Goal: Check status: Check status

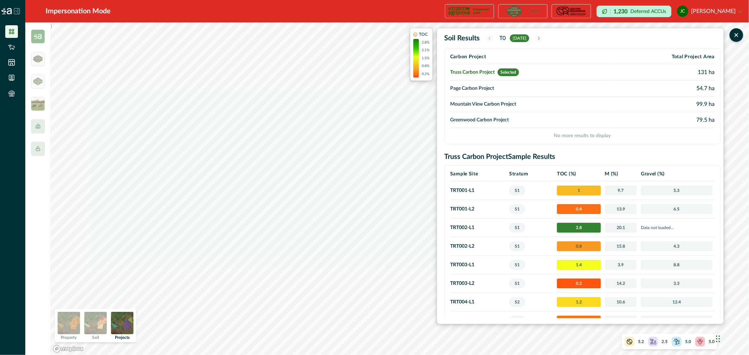
click at [494, 39] on div "T0 [DATE]" at bounding box center [514, 38] width 58 height 8
click at [482, 90] on td "Page Carbon Project" at bounding box center [531, 89] width 163 height 16
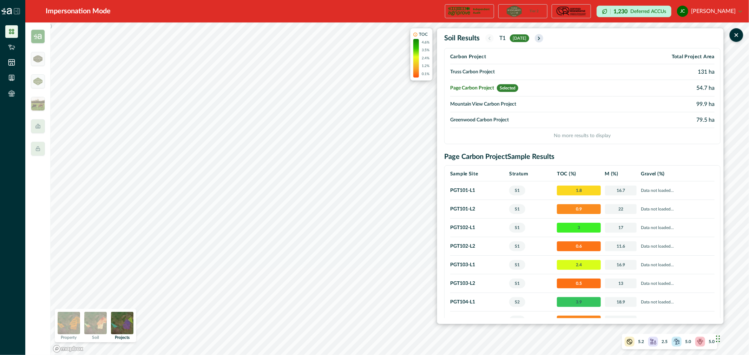
click at [542, 39] on icon "button" at bounding box center [539, 38] width 6 height 6
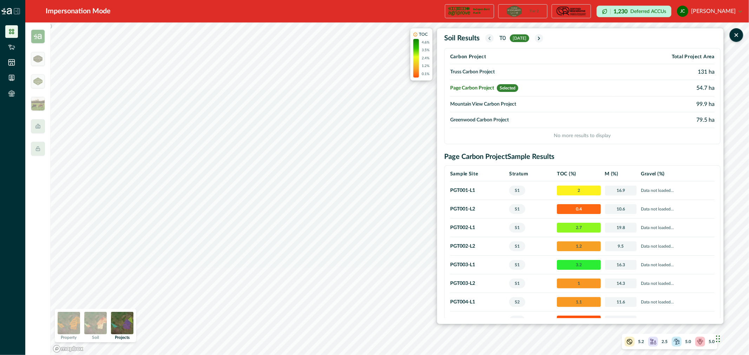
click at [490, 42] on button "button" at bounding box center [489, 38] width 8 height 8
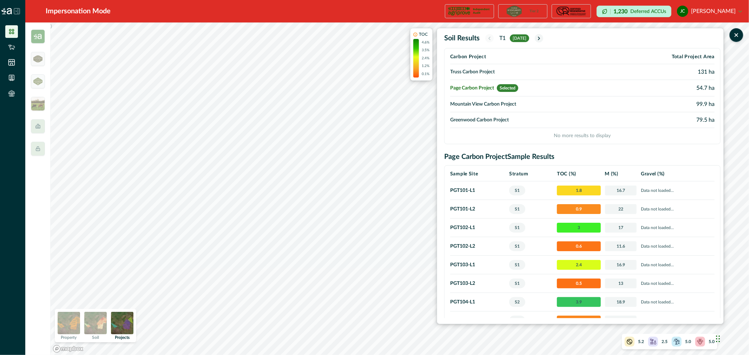
click at [481, 103] on td "Mountain View Carbon Project" at bounding box center [531, 105] width 163 height 16
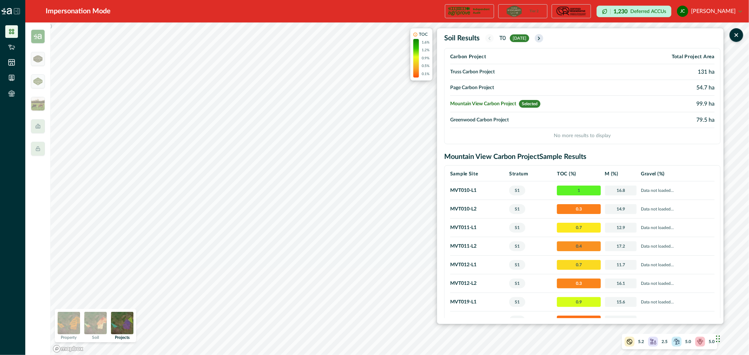
click at [542, 39] on icon "button" at bounding box center [539, 38] width 6 height 6
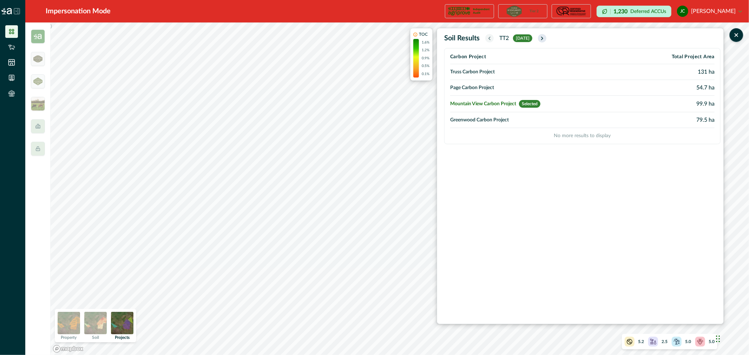
click at [545, 39] on icon "button" at bounding box center [543, 38] width 6 height 6
click at [546, 38] on icon "button" at bounding box center [543, 38] width 6 height 6
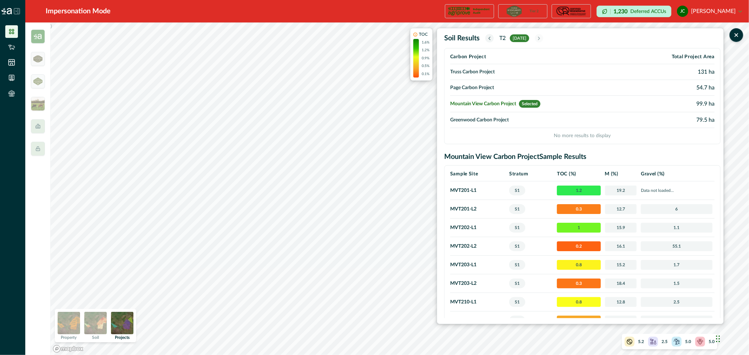
click at [490, 40] on icon "button" at bounding box center [490, 38] width 6 height 6
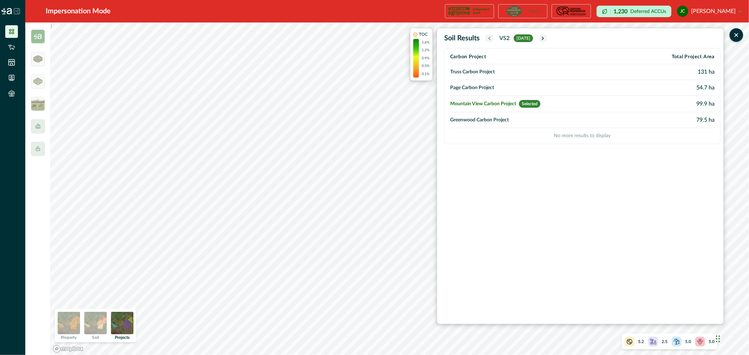
click at [490, 40] on icon "button" at bounding box center [490, 38] width 6 height 6
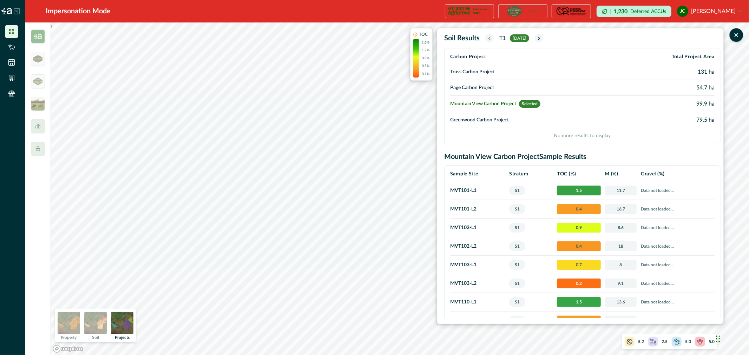
click at [490, 40] on icon "button" at bounding box center [490, 38] width 6 height 6
click at [542, 40] on icon "button" at bounding box center [539, 38] width 6 height 6
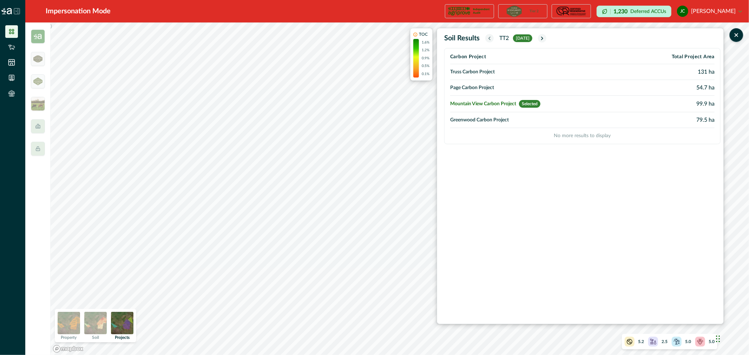
click at [496, 40] on div "TT[DATE]" at bounding box center [515, 38] width 61 height 8
click at [494, 40] on div "TT[DATE]" at bounding box center [515, 38] width 61 height 8
click at [491, 40] on icon "button" at bounding box center [490, 38] width 6 height 6
click at [490, 40] on icon "button" at bounding box center [490, 38] width 6 height 6
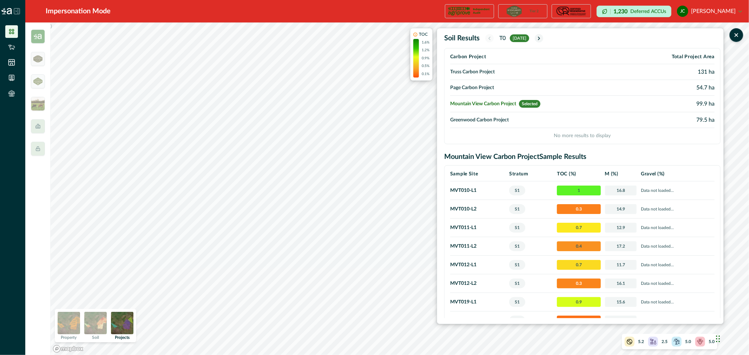
click at [517, 55] on th "Carbon Project" at bounding box center [540, 57] width 180 height 14
click at [480, 57] on th "Carbon Project" at bounding box center [540, 57] width 180 height 14
click at [485, 74] on td "Truss Carbon Project" at bounding box center [540, 72] width 180 height 16
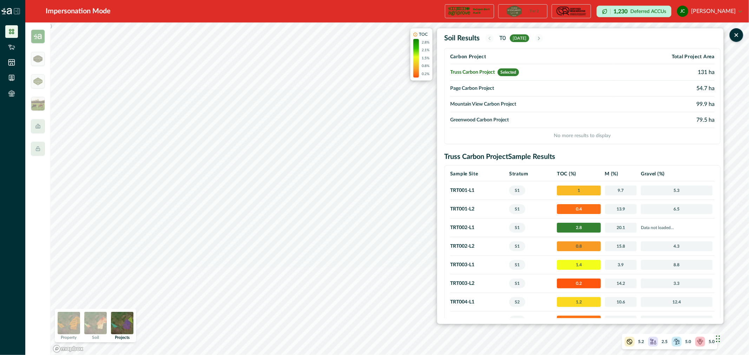
click at [484, 60] on th "Carbon Project" at bounding box center [531, 57] width 163 height 14
click at [483, 58] on th "Carbon Project" at bounding box center [531, 57] width 163 height 14
click at [488, 88] on td "Page Carbon Project" at bounding box center [531, 89] width 163 height 16
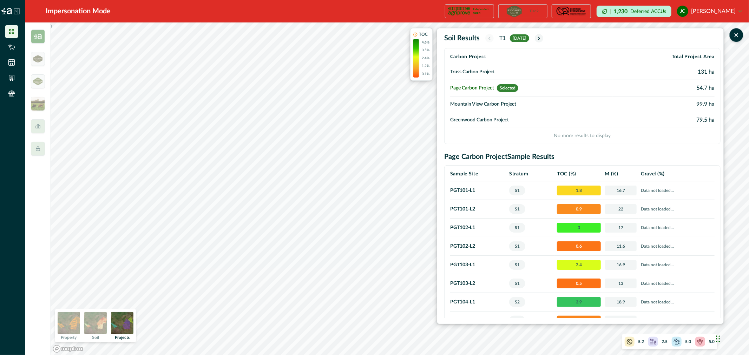
click at [488, 106] on td "Mountain View Carbon Project" at bounding box center [531, 105] width 163 height 16
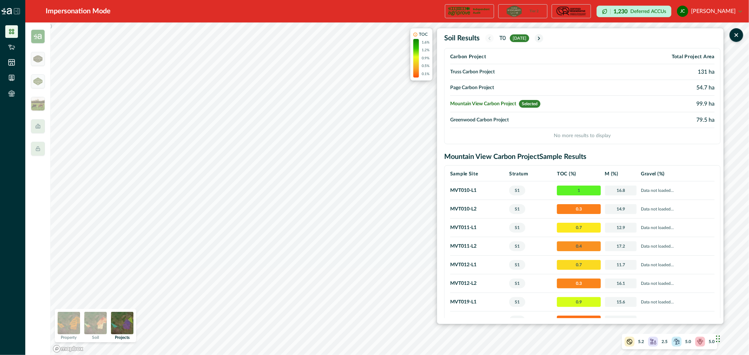
click at [488, 113] on td "Greenwood Carbon Project" at bounding box center [540, 120] width 180 height 16
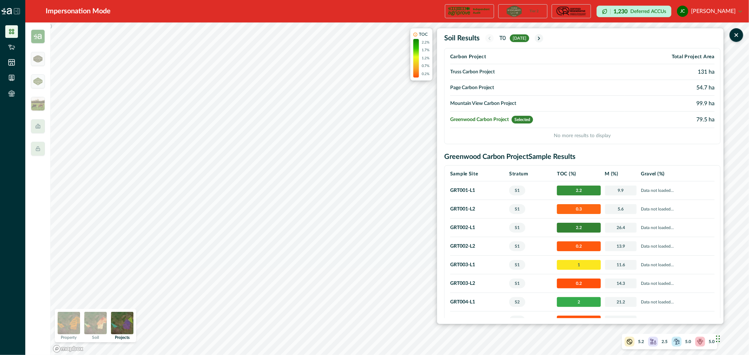
click at [486, 57] on th "Carbon Project" at bounding box center [537, 57] width 175 height 14
click at [487, 68] on td "Truss Carbon Project" at bounding box center [537, 72] width 175 height 16
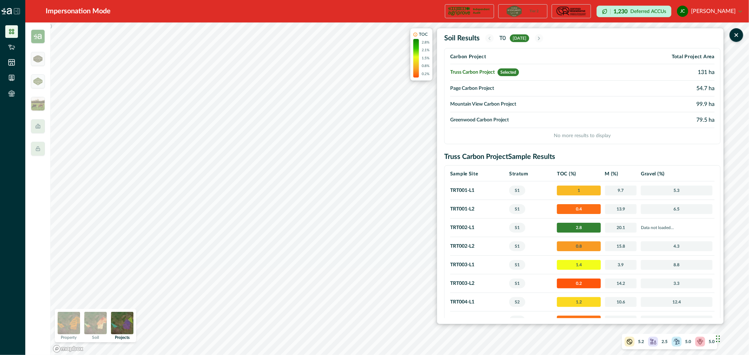
click at [490, 104] on td "Mountain View Carbon Project" at bounding box center [531, 105] width 163 height 16
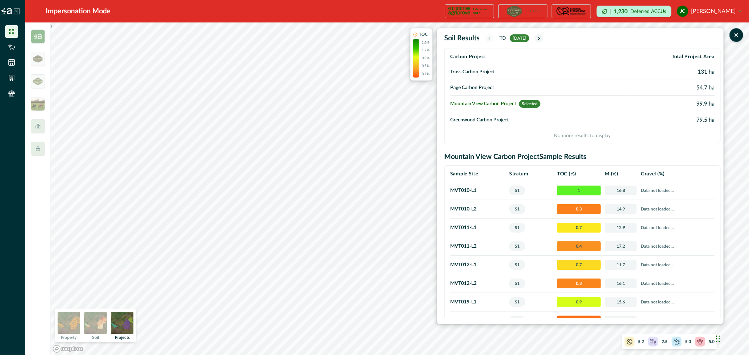
click at [486, 86] on td "Page Carbon Project" at bounding box center [540, 88] width 180 height 16
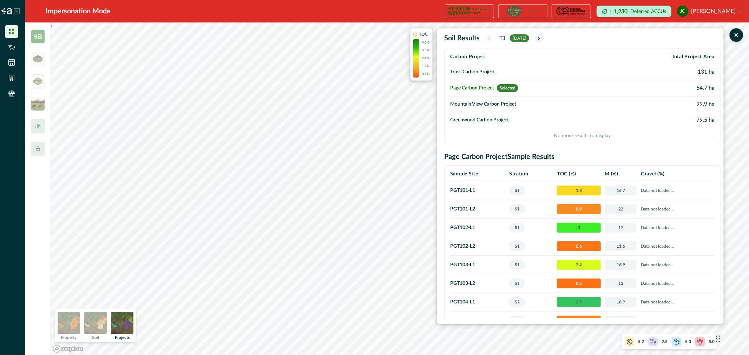
click at [485, 75] on td "Truss Carbon Project" at bounding box center [531, 72] width 163 height 16
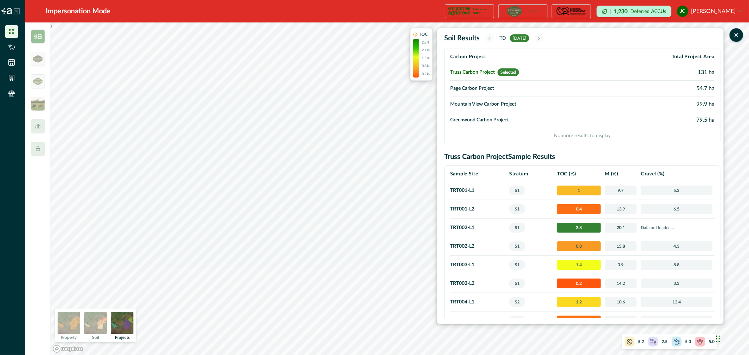
click at [485, 59] on th "Carbon Project" at bounding box center [531, 57] width 163 height 14
click at [481, 120] on td "Greenwood Carbon Project" at bounding box center [531, 120] width 163 height 16
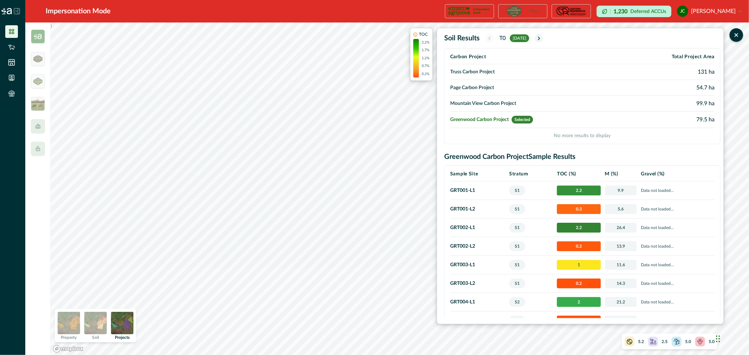
click at [472, 73] on td "Truss Carbon Project" at bounding box center [537, 72] width 175 height 16
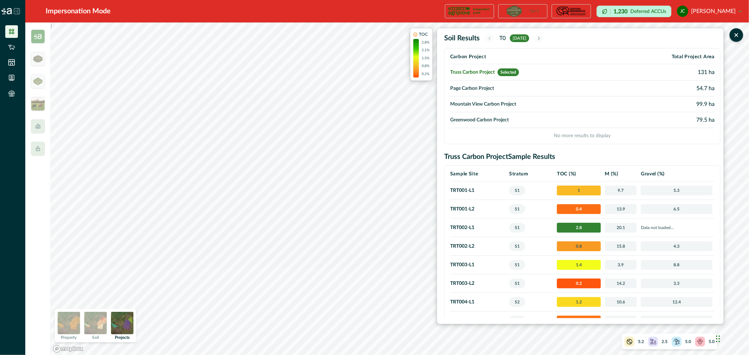
click at [462, 204] on div ") TOC 2.8% 2.1% 1.5% 0.8% 0.2% Soil Results T0 [DATE] Carbon Project Total Proj…" at bounding box center [400, 188] width 699 height 333
click at [463, 89] on td "Page Carbon Project" at bounding box center [531, 89] width 163 height 16
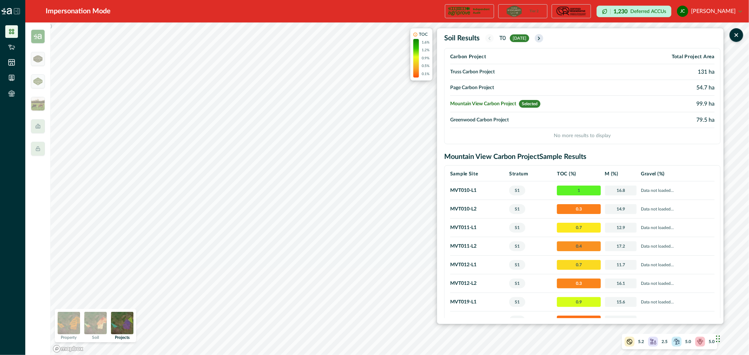
click at [542, 36] on icon "button" at bounding box center [539, 38] width 6 height 6
click at [543, 37] on button "button" at bounding box center [539, 38] width 8 height 8
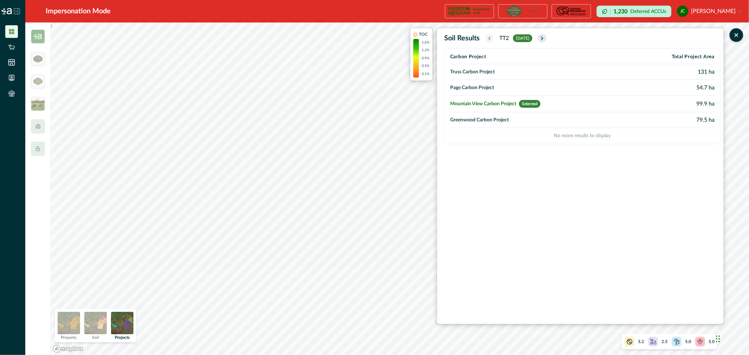
click at [545, 37] on icon "button" at bounding box center [543, 38] width 6 height 6
click at [546, 37] on icon "button" at bounding box center [543, 38] width 6 height 6
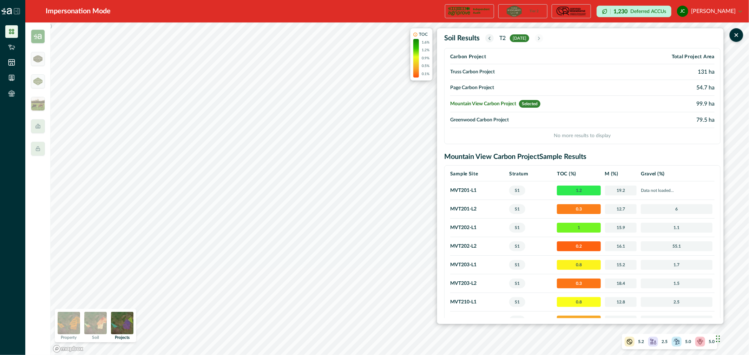
click at [486, 39] on button "button" at bounding box center [489, 38] width 8 height 8
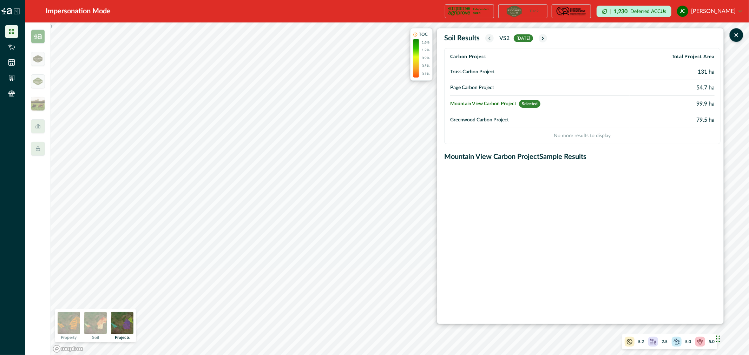
click at [489, 39] on icon "button" at bounding box center [490, 38] width 6 height 6
click at [489, 41] on button "button" at bounding box center [489, 38] width 8 height 8
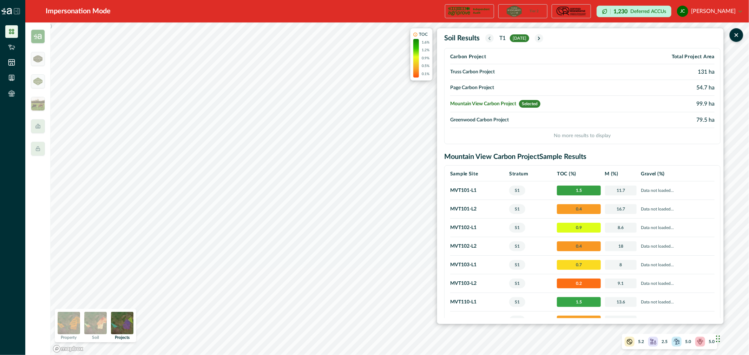
click at [489, 39] on icon "button" at bounding box center [490, 38] width 6 height 6
click at [542, 39] on icon "button" at bounding box center [539, 38] width 6 height 6
click at [12, 80] on icon at bounding box center [11, 78] width 5 height 6
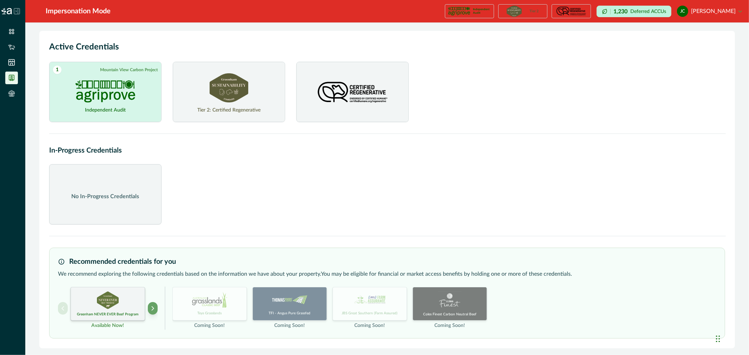
drag, startPoint x: 230, startPoint y: 89, endPoint x: 231, endPoint y: 97, distance: 7.5
click at [230, 89] on img at bounding box center [229, 87] width 39 height 29
click at [352, 83] on img at bounding box center [352, 92] width 74 height 39
click at [353, 97] on img at bounding box center [352, 92] width 74 height 39
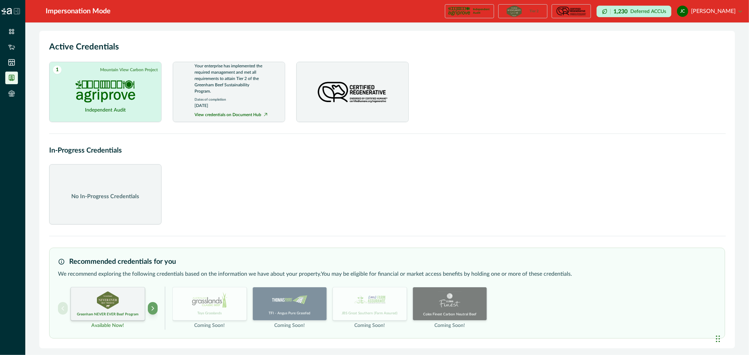
click at [218, 81] on p "Your enterprise has implemented the required management and met all requirement…" at bounding box center [229, 79] width 69 height 32
click at [231, 90] on img at bounding box center [229, 87] width 39 height 29
click at [236, 89] on p "Your enterprise has implemented the required management and met all requirement…" at bounding box center [229, 79] width 69 height 32
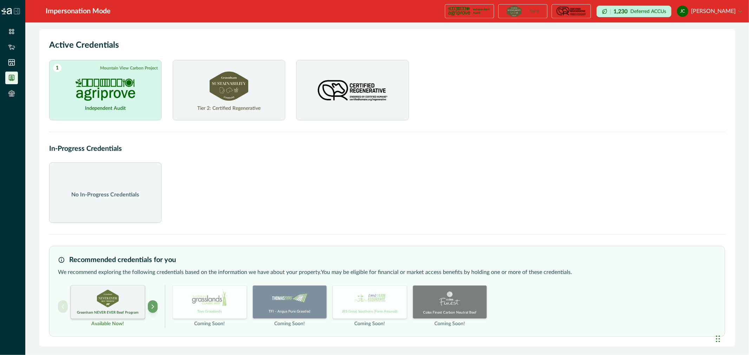
scroll to position [0, 0]
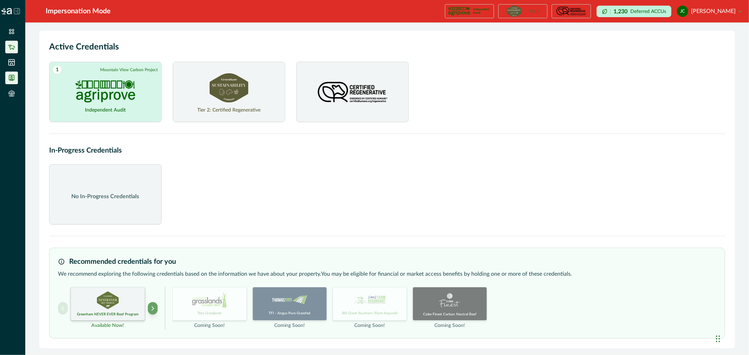
click at [14, 48] on icon at bounding box center [11, 47] width 7 height 7
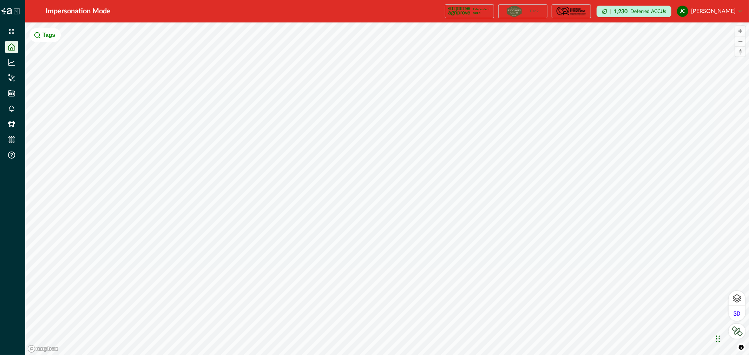
click at [45, 34] on button "Tags" at bounding box center [45, 35] width 31 height 14
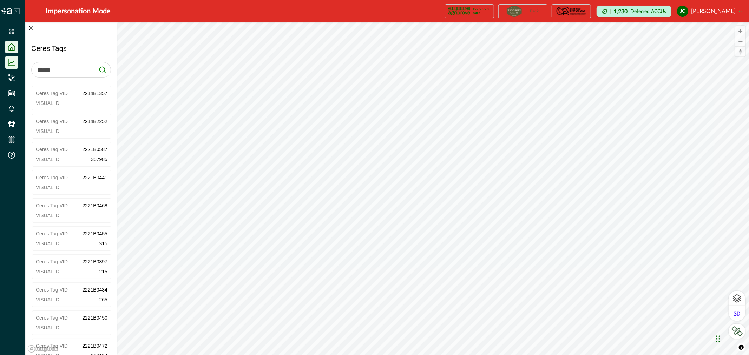
click at [9, 61] on icon at bounding box center [11, 62] width 7 height 7
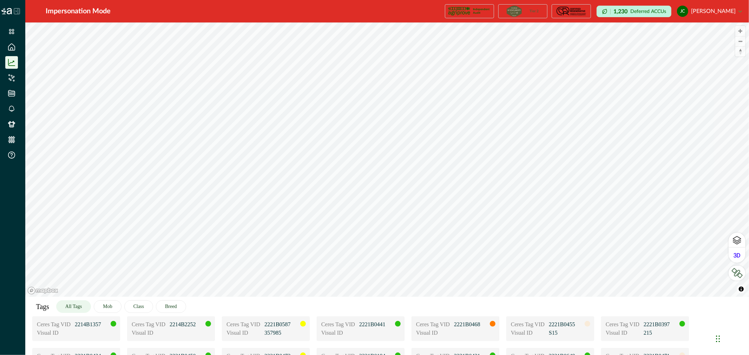
click at [81, 306] on button "All Tags" at bounding box center [73, 307] width 35 height 13
click at [11, 75] on icon at bounding box center [11, 77] width 7 height 7
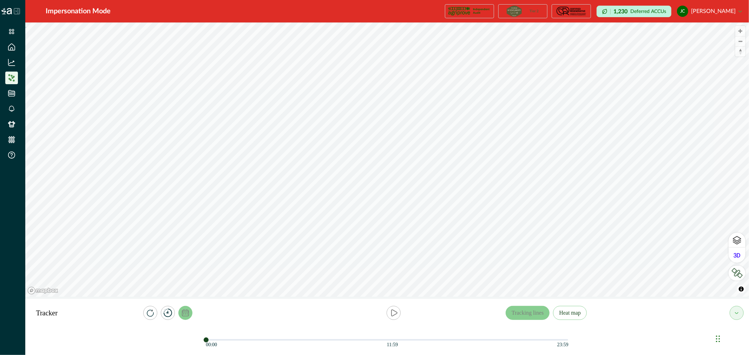
click at [188, 313] on icon "calendar" at bounding box center [185, 313] width 7 height 7
click at [271, 322] on div "Tracker Tracking lines Heat map [DATE] – [DATE] Apply" at bounding box center [387, 313] width 724 height 28
click at [146, 313] on button "reset" at bounding box center [150, 313] width 14 height 14
click at [149, 312] on icon "reset" at bounding box center [150, 313] width 7 height 7
click at [188, 287] on button "[DATE] – [DATE]" at bounding box center [184, 285] width 79 height 13
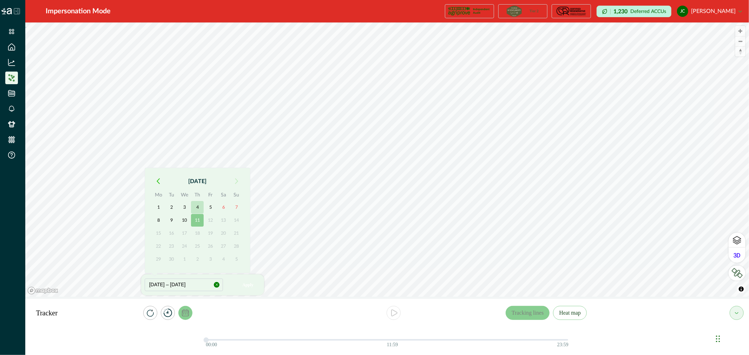
click at [197, 205] on button "4" at bounding box center [197, 207] width 13 height 13
click at [198, 222] on button "11" at bounding box center [197, 220] width 13 height 13
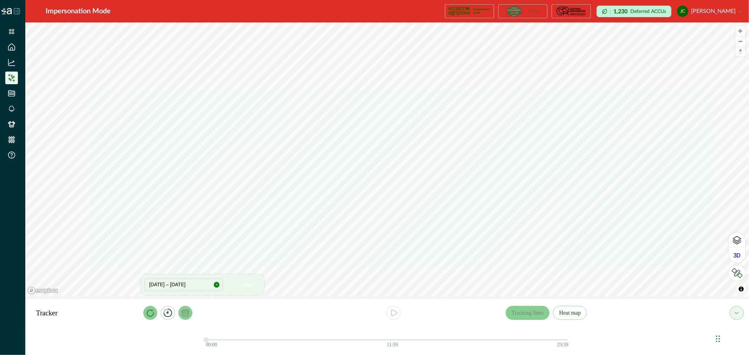
click at [147, 314] on icon "reset" at bounding box center [150, 313] width 7 height 7
click at [190, 284] on button "[DATE] – [DATE]" at bounding box center [184, 285] width 79 height 13
click at [170, 315] on icon "timer" at bounding box center [168, 313] width 8 height 8
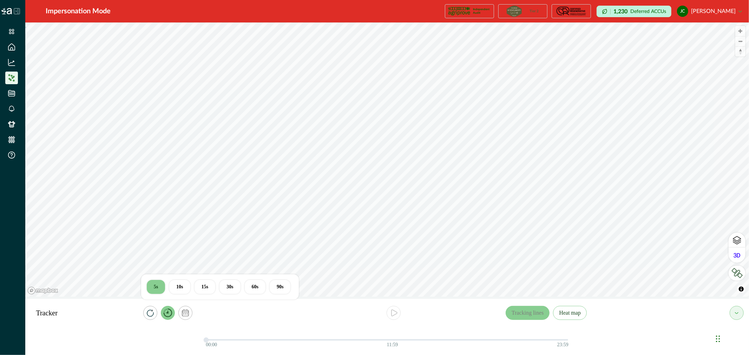
click at [229, 287] on button "30s" at bounding box center [230, 287] width 21 height 14
click at [392, 313] on icon "play" at bounding box center [395, 313] width 6 height 6
click at [396, 315] on icon "play" at bounding box center [396, 314] width 2 height 6
click at [573, 313] on button "Heat map" at bounding box center [570, 313] width 34 height 14
click at [392, 313] on icon "play" at bounding box center [394, 313] width 8 height 8
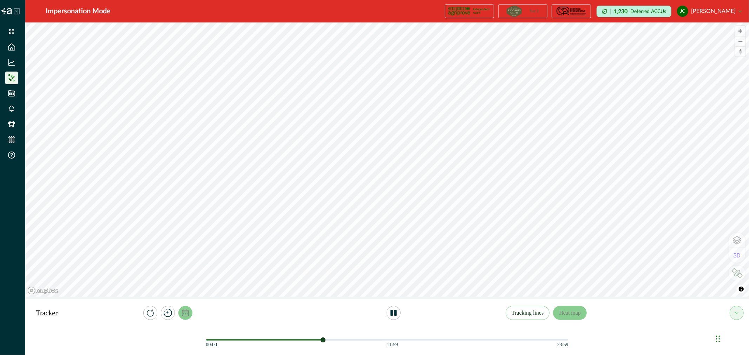
click at [187, 312] on icon "calendar" at bounding box center [185, 313] width 7 height 7
click at [212, 283] on div at bounding box center [217, 285] width 12 height 12
click at [216, 286] on icon "button" at bounding box center [217, 285] width 4 height 4
click at [210, 286] on button "Select Date" at bounding box center [184, 285] width 79 height 13
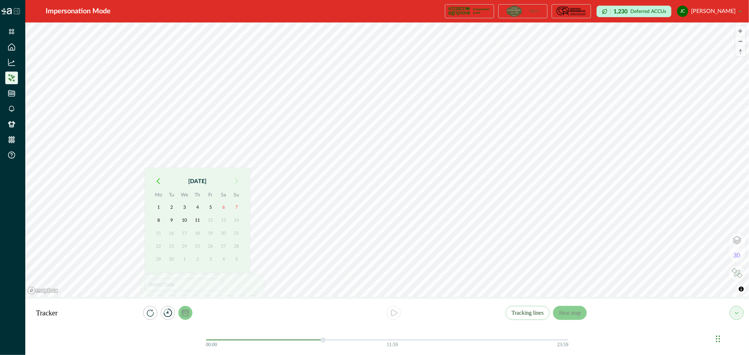
click at [158, 183] on icon "button" at bounding box center [158, 181] width 2 height 5
click at [214, 204] on button "1" at bounding box center [210, 207] width 13 height 13
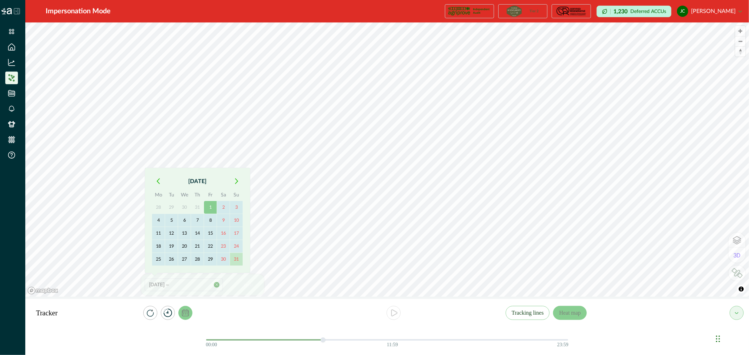
click at [238, 259] on button "31" at bounding box center [236, 259] width 13 height 13
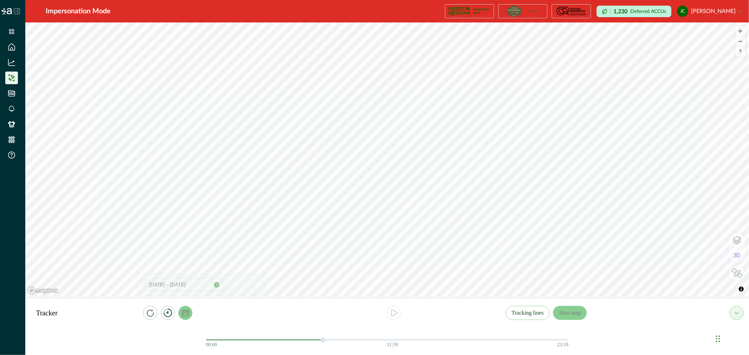
click at [225, 311] on div at bounding box center [170, 313] width 224 height 14
click at [524, 311] on button "Tracking lines" at bounding box center [528, 313] width 44 height 14
click at [219, 285] on button "button" at bounding box center [217, 285] width 6 height 6
click at [212, 284] on button "Select Date" at bounding box center [184, 285] width 79 height 13
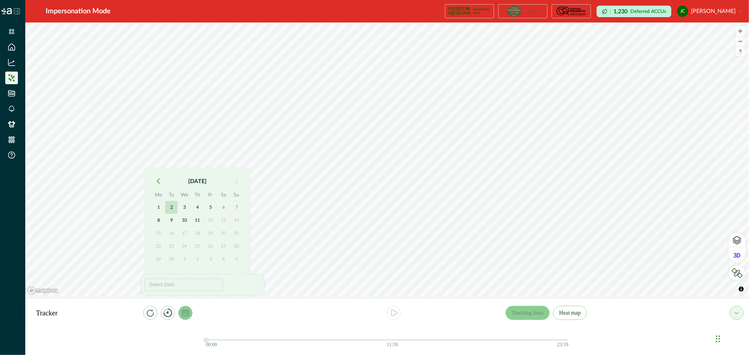
drag, startPoint x: 157, startPoint y: 206, endPoint x: 173, endPoint y: 208, distance: 16.6
click at [157, 207] on button "1" at bounding box center [158, 207] width 13 height 13
click at [207, 207] on button "5" at bounding box center [210, 207] width 13 height 13
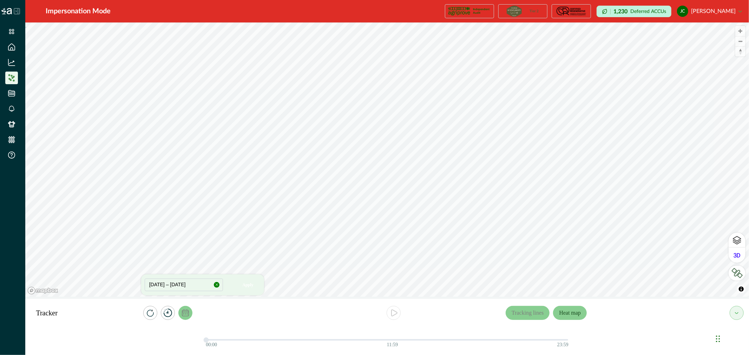
click at [567, 312] on button "Heat map" at bounding box center [570, 313] width 34 height 14
click at [529, 313] on button "Tracking lines" at bounding box center [528, 313] width 44 height 14
click at [150, 313] on icon "reset" at bounding box center [150, 313] width 7 height 7
click at [168, 314] on icon "timer" at bounding box center [168, 313] width 8 height 8
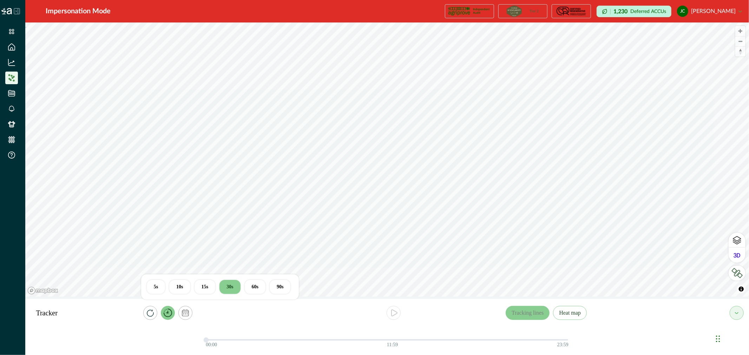
click at [168, 314] on icon "timer" at bounding box center [168, 313] width 8 height 8
click at [396, 314] on icon "play" at bounding box center [394, 313] width 8 height 8
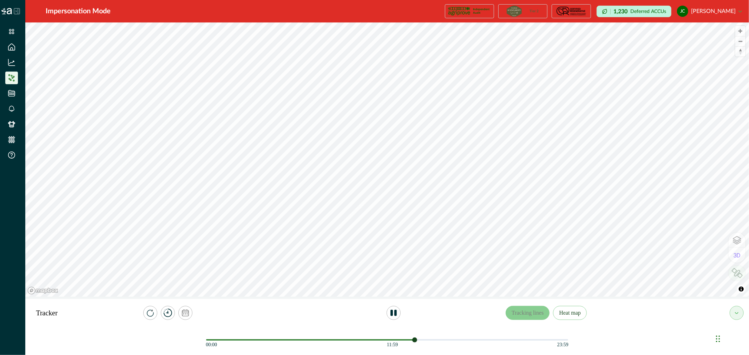
click at [738, 274] on img at bounding box center [737, 273] width 11 height 10
click at [648, 259] on img at bounding box center [646, 258] width 17 height 17
click at [673, 257] on img at bounding box center [673, 258] width 17 height 17
click at [702, 257] on img at bounding box center [700, 258] width 17 height 17
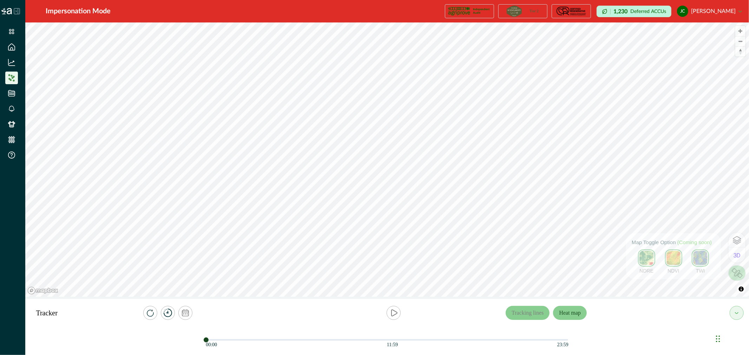
click at [573, 315] on button "Heat map" at bounding box center [570, 313] width 34 height 14
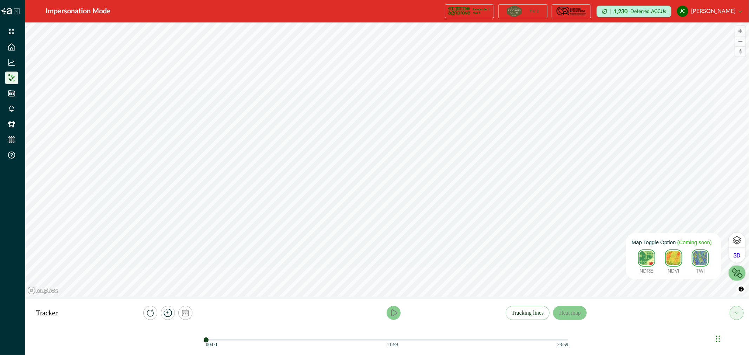
click at [400, 313] on button "play" at bounding box center [394, 313] width 14 height 14
click at [393, 312] on icon "play" at bounding box center [392, 314] width 2 height 6
